Goal: Navigation & Orientation: Understand site structure

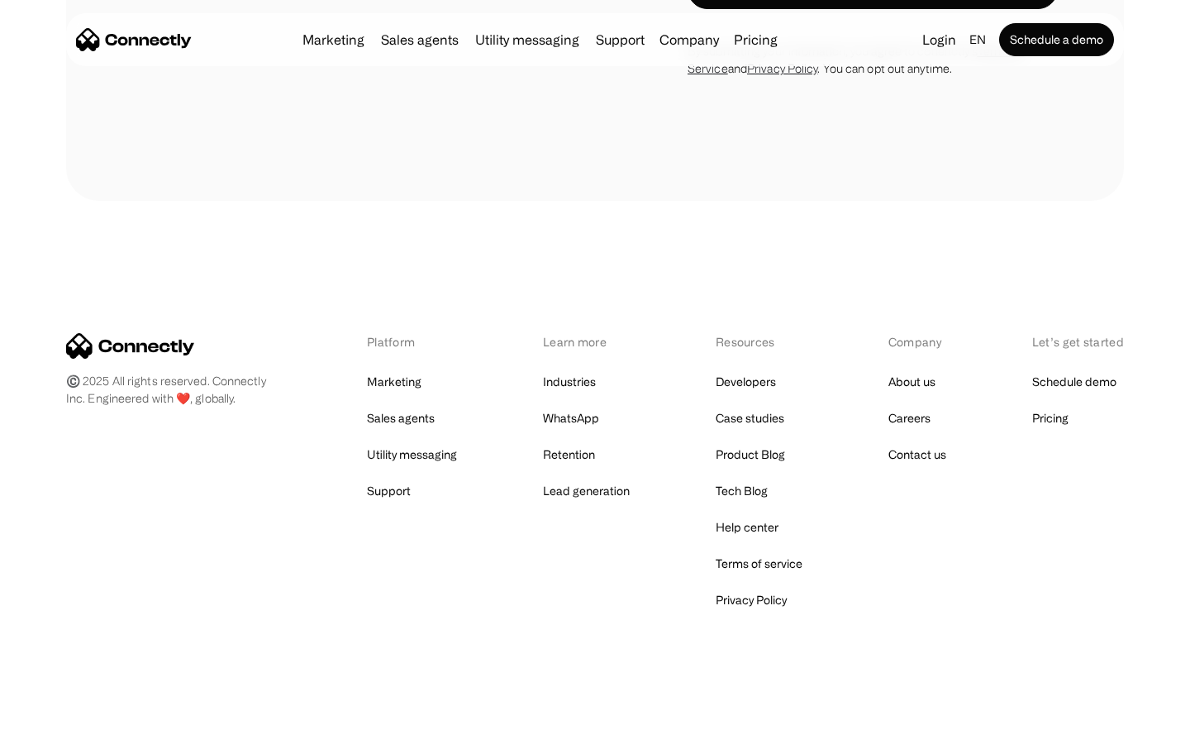
scroll to position [1120, 0]
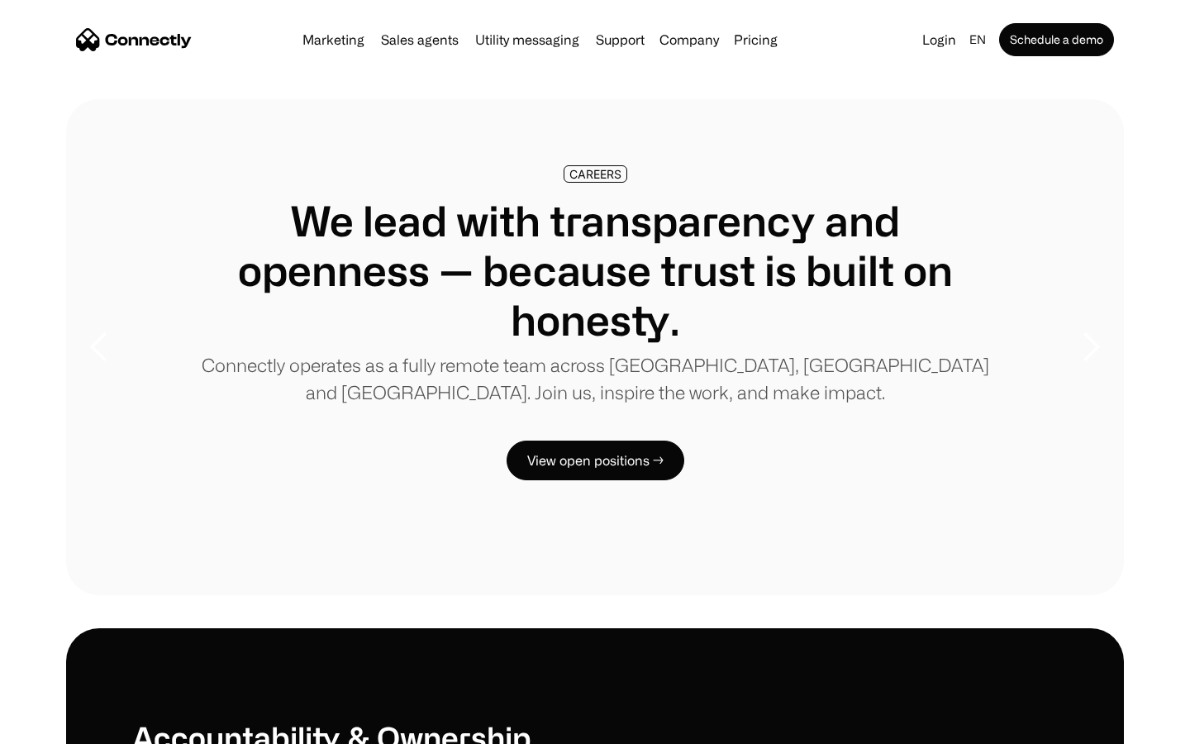
scroll to position [5046, 0]
